Goal: Information Seeking & Learning: Understand process/instructions

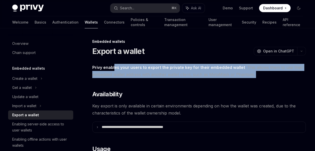
drag, startPoint x: 115, startPoint y: 67, endPoint x: 226, endPoint y: 79, distance: 112.1
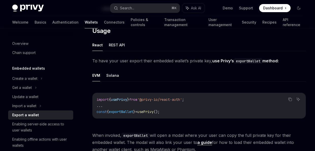
scroll to position [108, 0]
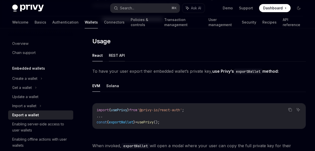
click at [121, 59] on button "REST API" at bounding box center [117, 56] width 16 height 12
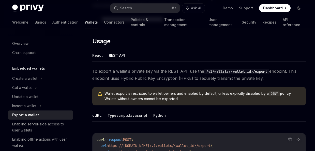
click at [101, 57] on button "React" at bounding box center [97, 56] width 10 height 12
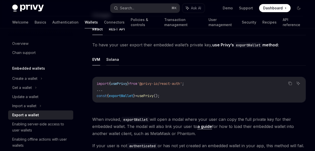
scroll to position [138, 0]
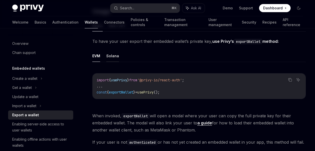
click at [109, 59] on button "Solana" at bounding box center [112, 56] width 13 height 12
click at [99, 57] on button "EVM" at bounding box center [96, 56] width 8 height 12
click at [109, 57] on button "Solana" at bounding box center [112, 56] width 13 height 12
click at [96, 54] on button "EVM" at bounding box center [96, 56] width 8 height 12
type textarea "*"
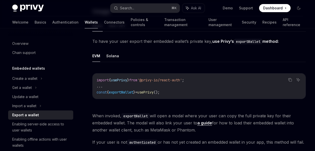
drag, startPoint x: 193, startPoint y: 80, endPoint x: 144, endPoint y: 77, distance: 48.8
click at [144, 77] on code "import { usePrivy } from '@privy-io/react-auth' ; ... const { exportWallet } = …" at bounding box center [198, 86] width 205 height 18
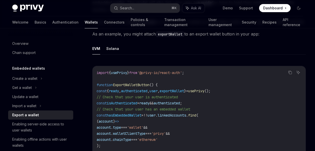
scroll to position [271, 0]
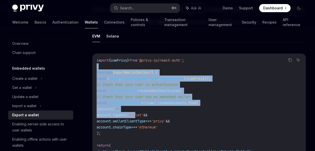
drag, startPoint x: 145, startPoint y: 66, endPoint x: 152, endPoint y: 117, distance: 51.0
click at [152, 116] on code "import { usePrivy } from '@privy-io/react-auth' ; function ExportWalletButton (…" at bounding box center [198, 118] width 205 height 122
click at [143, 117] on span "'wallet'" at bounding box center [135, 115] width 16 height 5
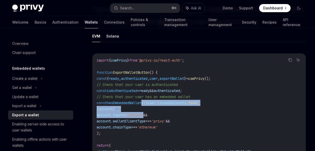
drag, startPoint x: 152, startPoint y: 117, endPoint x: 150, endPoint y: 101, distance: 15.5
click at [150, 102] on code "import { usePrivy } from '@privy-io/react-auth' ; function ExportWalletButton (…" at bounding box center [198, 118] width 205 height 122
click at [143, 101] on span "=" at bounding box center [142, 103] width 2 height 5
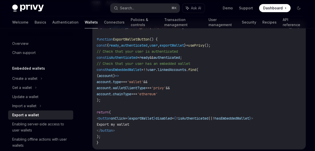
scroll to position [322, 0]
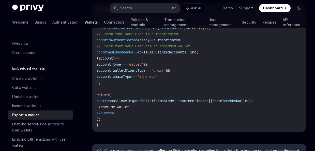
click at [149, 117] on code "import { usePrivy } from '@privy-io/react-auth' ; function ExportWalletButton (…" at bounding box center [198, 68] width 205 height 122
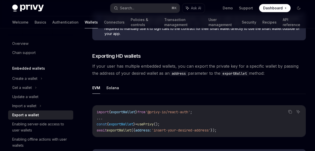
scroll to position [464, 0]
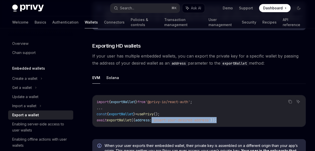
drag, startPoint x: 185, startPoint y: 122, endPoint x: 219, endPoint y: 125, distance: 33.4
click at [212, 125] on div "import { exportWallet } from '@privy-io/react-auth' ; ... const { exportWallet …" at bounding box center [198, 110] width 213 height 31
click at [219, 125] on div "import { exportWallet } from '@privy-io/react-auth' ; ... const { exportWallet …" at bounding box center [198, 110] width 213 height 31
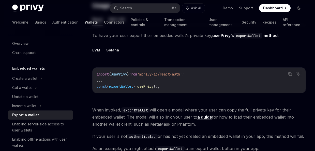
scroll to position [0, 0]
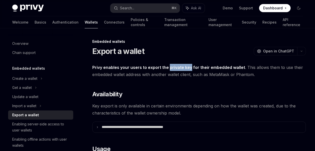
drag, startPoint x: 190, startPoint y: 68, endPoint x: 168, endPoint y: 69, distance: 21.8
click at [168, 69] on strong "Privy enables your users to export the private key for their embedded wallet" at bounding box center [168, 67] width 153 height 5
copy strong "private key"
click at [128, 9] on div "Search..." at bounding box center [127, 8] width 14 height 6
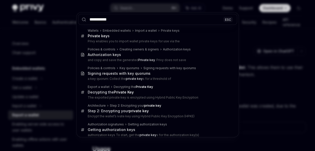
click at [126, 18] on input "**********" at bounding box center [157, 19] width 159 height 11
type input "**********"
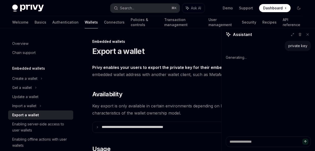
click at [258, 85] on div "private key Generating..." at bounding box center [267, 89] width 93 height 96
type textarea "*"
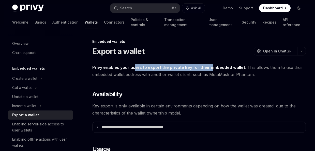
drag, startPoint x: 158, startPoint y: 68, endPoint x: 211, endPoint y: 70, distance: 53.1
click at [210, 71] on span "Privy enables your users to export the private key for their embedded wallet . …" at bounding box center [198, 71] width 213 height 14
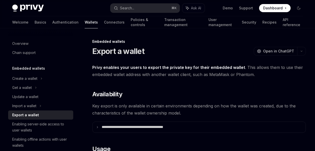
click at [211, 70] on span "Privy enables your users to export the private key for their embedded wallet . …" at bounding box center [198, 71] width 213 height 14
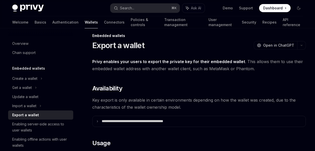
scroll to position [6, 0]
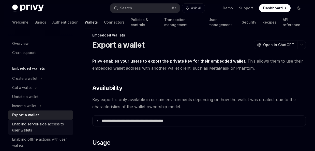
click at [54, 123] on div "Enabling server-side access to user wallets" at bounding box center [41, 127] width 58 height 12
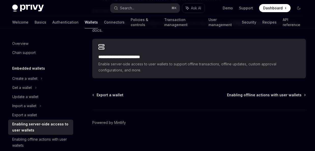
scroll to position [142, 0]
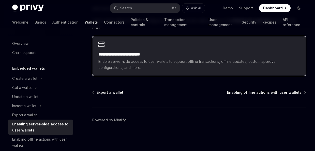
click at [142, 58] on div "**********" at bounding box center [198, 61] width 201 height 19
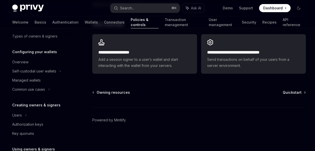
scroll to position [36, 0]
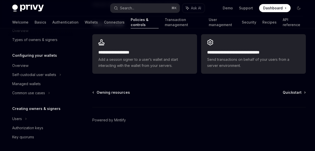
scroll to position [142, 0]
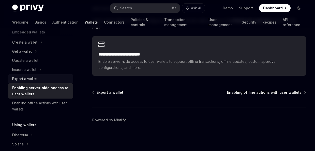
click at [25, 77] on div "Export a wallet" at bounding box center [24, 79] width 25 height 6
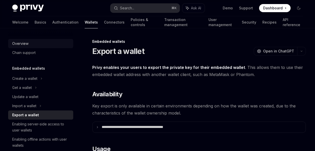
click at [26, 45] on div "Overview" at bounding box center [20, 44] width 16 height 6
type textarea "*"
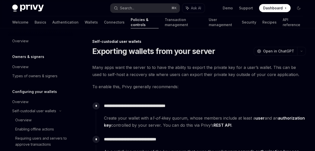
scroll to position [98, 0]
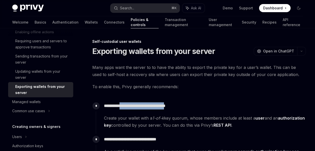
drag, startPoint x: 125, startPoint y: 105, endPoint x: 178, endPoint y: 106, distance: 52.8
click at [178, 106] on p "**********" at bounding box center [204, 106] width 201 height 7
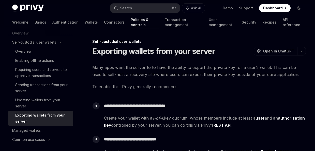
scroll to position [68, 0]
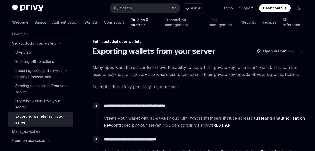
drag, startPoint x: 139, startPoint y: 68, endPoint x: 194, endPoint y: 74, distance: 55.0
click at [192, 74] on span "Many apps want the server to to have the ability to export the private key for …" at bounding box center [198, 71] width 213 height 14
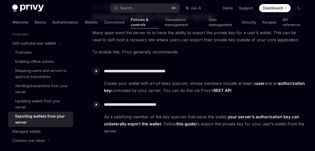
scroll to position [35, 0]
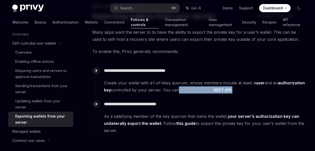
drag, startPoint x: 202, startPoint y: 90, endPoint x: 271, endPoint y: 92, distance: 69.9
click at [271, 92] on span "Create your wallet with a 1-of-k key quorum, whose members include at least a u…" at bounding box center [204, 86] width 201 height 14
drag, startPoint x: 257, startPoint y: 90, endPoint x: 187, endPoint y: 1, distance: 114.3
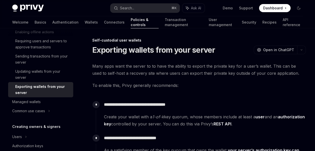
scroll to position [5, 0]
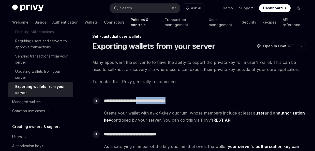
drag, startPoint x: 143, startPoint y: 102, endPoint x: 189, endPoint y: 103, distance: 45.7
click at [188, 103] on p "**********" at bounding box center [204, 101] width 201 height 7
click at [189, 103] on p "**********" at bounding box center [204, 101] width 201 height 7
click at [231, 119] on link "REST API" at bounding box center [222, 120] width 18 height 5
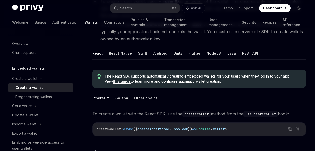
scroll to position [85, 0]
click at [245, 55] on button "REST API" at bounding box center [250, 54] width 16 height 12
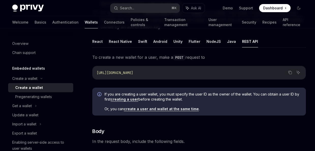
scroll to position [59, 0]
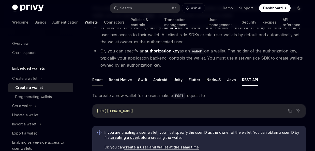
click at [99, 81] on button "React" at bounding box center [97, 80] width 10 height 12
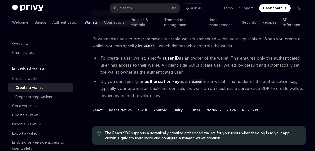
scroll to position [19, 0]
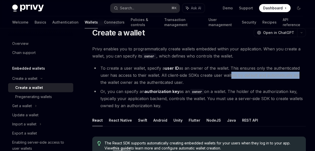
drag, startPoint x: 229, startPoint y: 77, endPoint x: 296, endPoint y: 76, distance: 67.0
click at [296, 76] on li "To create a user wallet, specify a user ID as an owner of the wallet. This ensu…" at bounding box center [198, 75] width 213 height 21
drag, startPoint x: 296, startPoint y: 76, endPoint x: 286, endPoint y: 77, distance: 9.9
click at [296, 76] on li "To create a user wallet, specify a user ID as an owner of the wallet. This ensu…" at bounding box center [198, 75] width 213 height 21
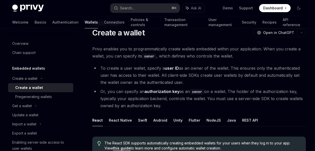
drag, startPoint x: 280, startPoint y: 77, endPoint x: 197, endPoint y: 83, distance: 83.0
click at [198, 83] on li "To create a user wallet, specify a user ID as an owner of the wallet. This ensu…" at bounding box center [198, 75] width 213 height 21
drag, startPoint x: 197, startPoint y: 83, endPoint x: 187, endPoint y: 83, distance: 10.7
click at [197, 83] on li "To create a user wallet, specify a user ID as an owner of the wallet. This ensu…" at bounding box center [198, 75] width 213 height 21
drag, startPoint x: 187, startPoint y: 83, endPoint x: 140, endPoint y: 80, distance: 46.8
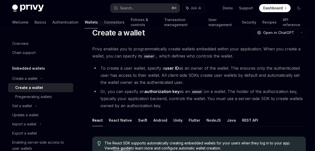
click at [141, 80] on li "To create a user wallet, specify a user ID as an owner of the wallet. This ensu…" at bounding box center [198, 75] width 213 height 21
click at [139, 80] on li "To create a user wallet, specify a user ID as an owner of the wallet. This ensu…" at bounding box center [198, 75] width 213 height 21
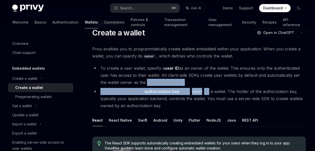
drag, startPoint x: 137, startPoint y: 79, endPoint x: 233, endPoint y: 92, distance: 96.9
click at [215, 89] on ul "To create a user wallet, specify a user ID as an owner of the wallet. This ensu…" at bounding box center [198, 87] width 213 height 45
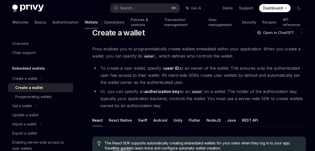
drag, startPoint x: 233, startPoint y: 92, endPoint x: 238, endPoint y: 93, distance: 4.6
click at [234, 92] on li "Or, you can specify an authorization key as an owner on a wallet. The holder of…" at bounding box center [198, 98] width 213 height 21
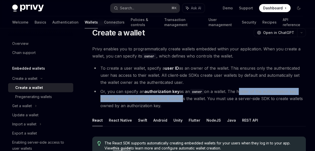
drag, startPoint x: 239, startPoint y: 93, endPoint x: 161, endPoint y: 95, distance: 77.5
click at [163, 95] on li "Or, you can specify an authorization key as an owner on a wallet. The holder of…" at bounding box center [198, 98] width 213 height 21
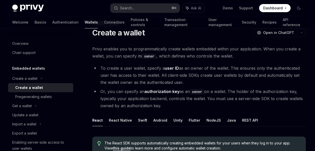
drag, startPoint x: 154, startPoint y: 94, endPoint x: 147, endPoint y: 93, distance: 6.4
click at [152, 94] on strong "authorization key" at bounding box center [161, 91] width 35 height 5
drag, startPoint x: 145, startPoint y: 93, endPoint x: 201, endPoint y: 103, distance: 57.3
click at [200, 103] on li "Or, you can specify an authorization key as an owner on a wallet. The holder of…" at bounding box center [198, 98] width 213 height 21
click at [202, 103] on li "Or, you can specify an authorization key as an owner on a wallet. The holder of…" at bounding box center [198, 98] width 213 height 21
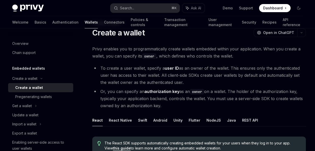
click at [203, 103] on li "Or, you can specify an authorization key as an owner on a wallet. The holder of…" at bounding box center [198, 98] width 213 height 21
click at [205, 103] on li "Or, you can specify an authorization key as an owner on a wallet. The holder of…" at bounding box center [198, 98] width 213 height 21
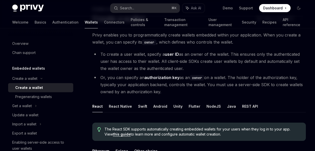
scroll to position [33, 0]
click at [216, 108] on button "NodeJS" at bounding box center [213, 106] width 14 height 12
type textarea "*"
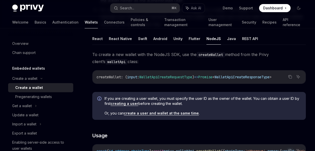
scroll to position [102, 0]
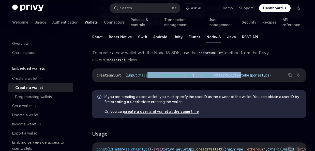
drag, startPoint x: 149, startPoint y: 77, endPoint x: 254, endPoint y: 76, distance: 105.1
click at [254, 76] on span "createWallet : ( input : WalletApiCreateRequestType ) => Promise < WalletApiCre…" at bounding box center [183, 75] width 175 height 5
click at [254, 76] on span "WalletApiCreateResponseType" at bounding box center [241, 75] width 55 height 5
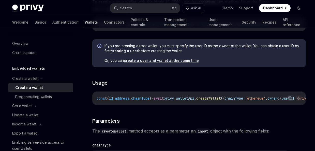
scroll to position [153, 0]
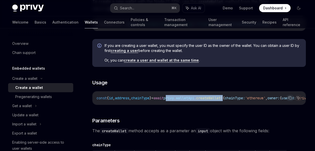
drag, startPoint x: 180, startPoint y: 98, endPoint x: 241, endPoint y: 97, distance: 60.9
click at [241, 97] on span "const { id , address , chainType } = await privy . walletApi . createWallet ({ …" at bounding box center [217, 98] width 242 height 5
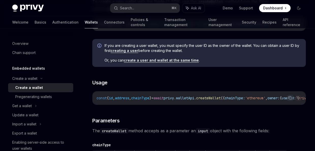
click at [224, 97] on span "({" at bounding box center [222, 98] width 4 height 5
drag, startPoint x: 239, startPoint y: 99, endPoint x: 193, endPoint y: 99, distance: 46.2
click at [193, 99] on span "const { id , address , chainType } = await privy . walletApi . createWallet ({ …" at bounding box center [217, 98] width 242 height 5
copy span "walletApi . createWallet"
